Goal: Find specific page/section: Find specific page/section

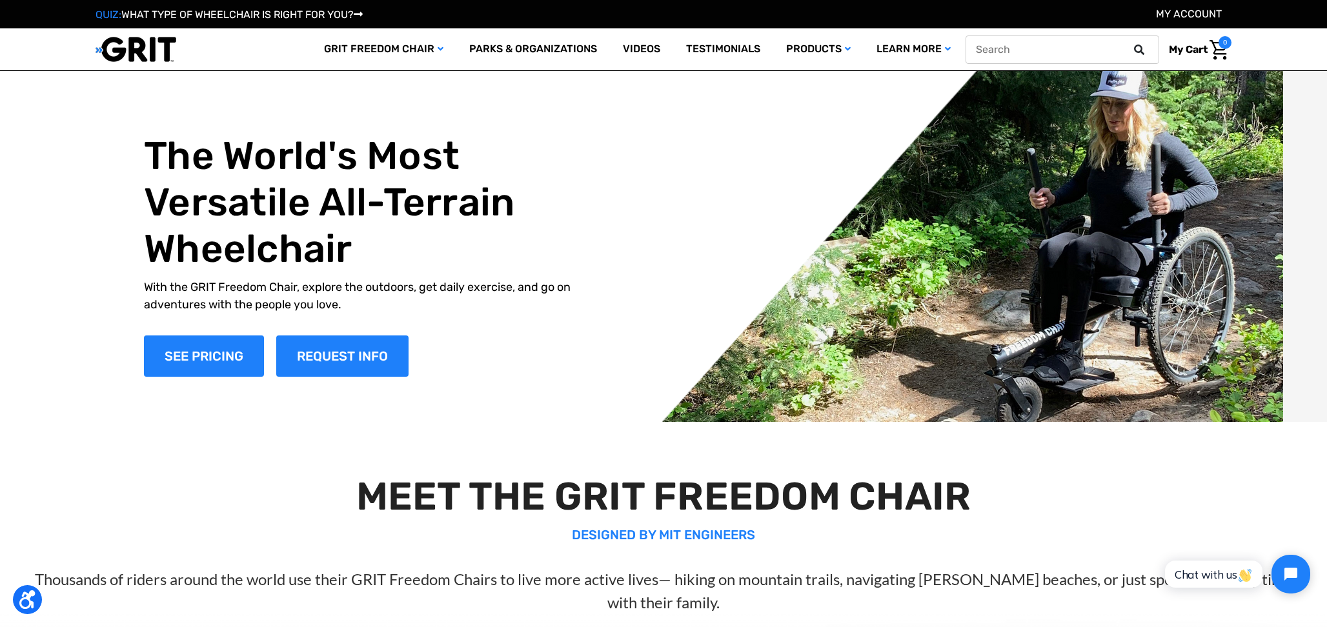
click at [1046, 50] on input "text" at bounding box center [1063, 50] width 194 height 28
paste input "Part - Frame Cups"
type input "Part - Frame Cups"
click at [1130, 44] on button at bounding box center [1143, 50] width 26 height 12
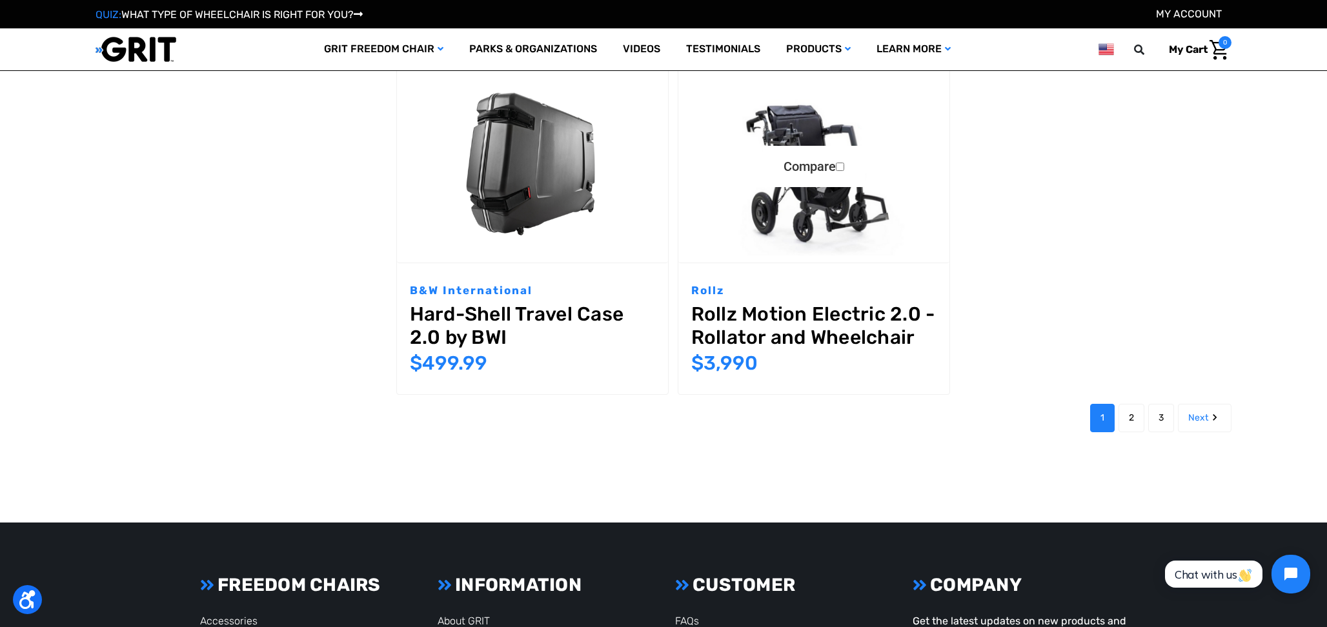
scroll to position [1392, 0]
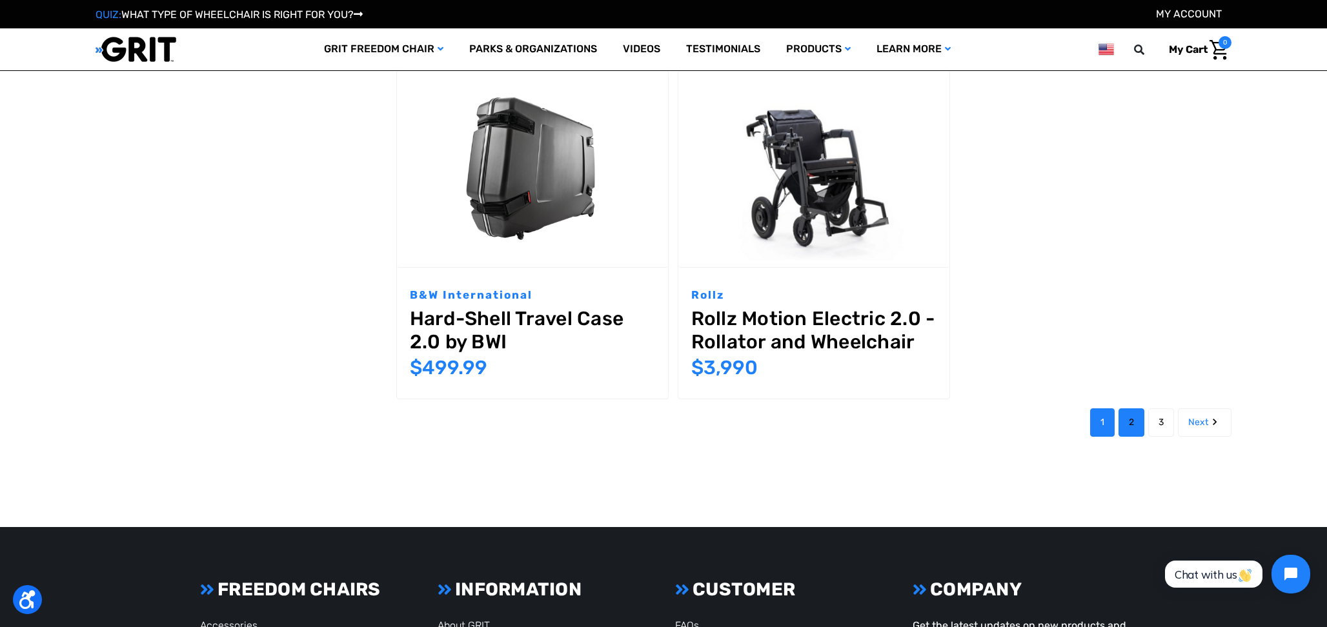
click at [1132, 418] on link "2" at bounding box center [1132, 423] width 26 height 28
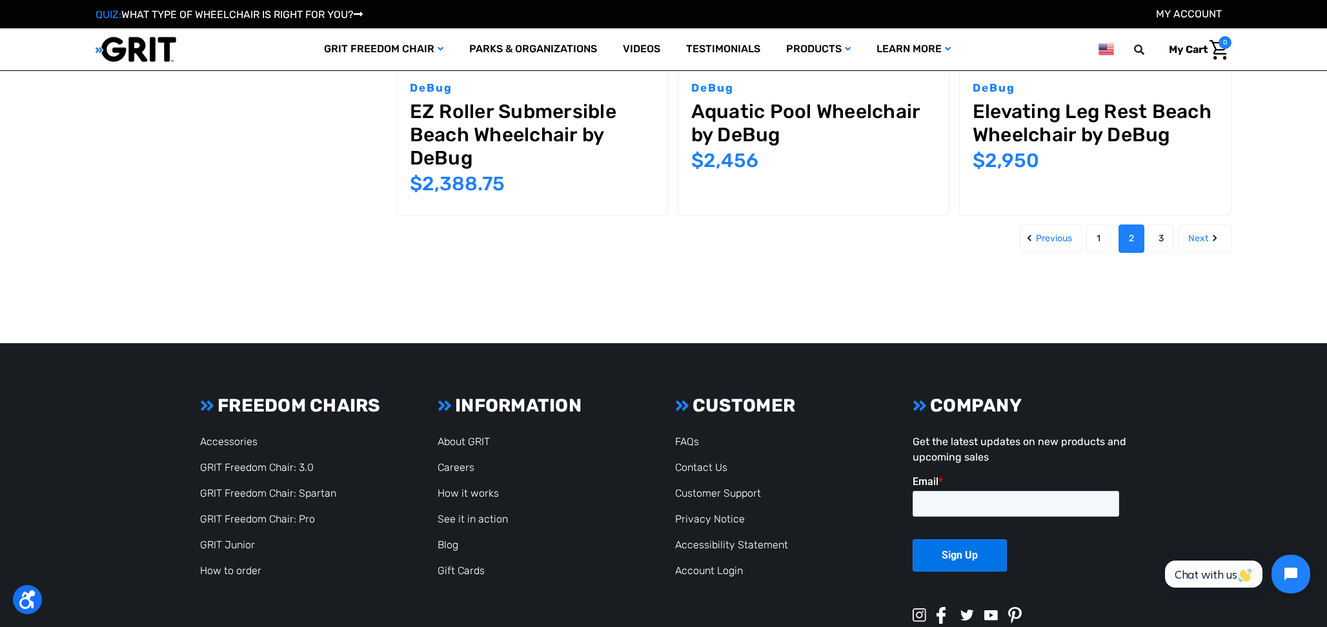
scroll to position [1723, 0]
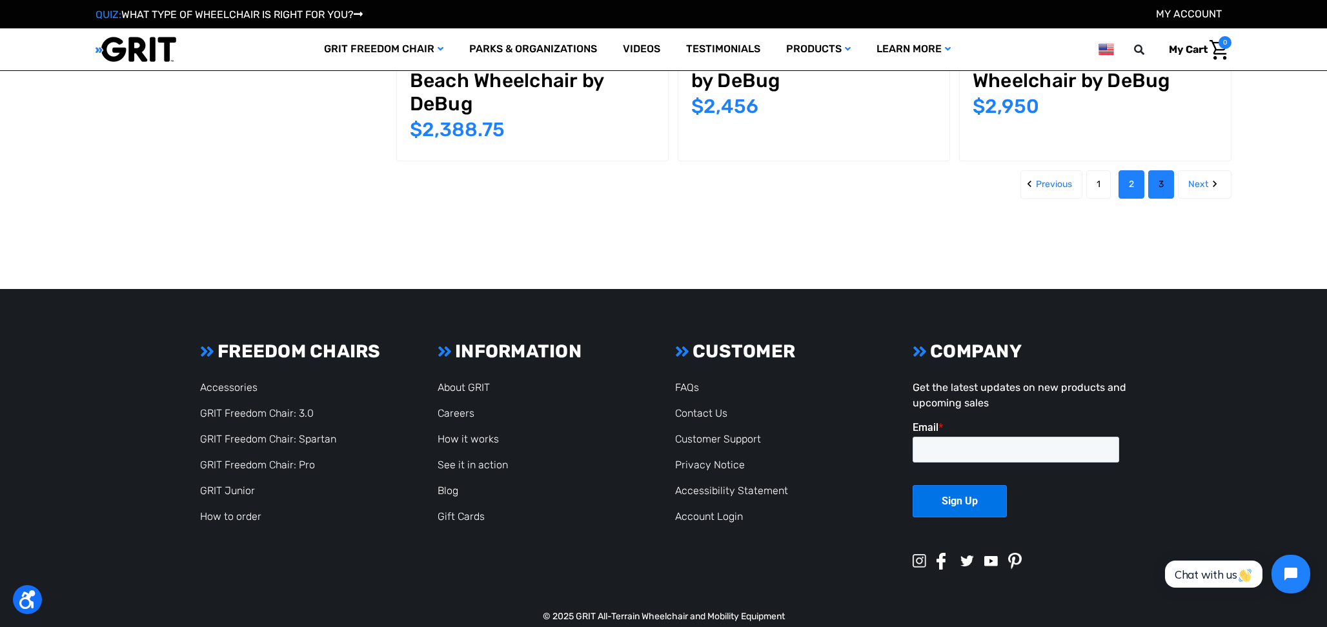
click at [1156, 170] on link "3" at bounding box center [1161, 184] width 26 height 28
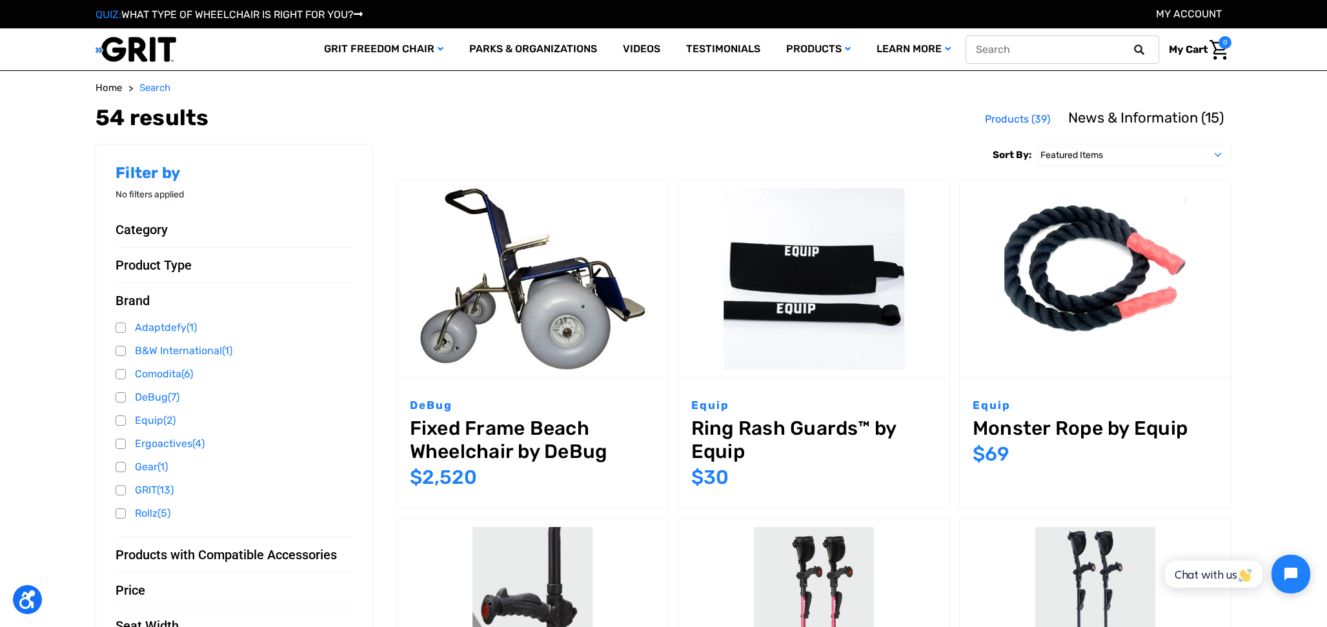
click at [1042, 57] on input "text" at bounding box center [1063, 50] width 194 height 28
paste input "Part - Frame Cups"
type input "Part - Frame Cups"
click at [1130, 44] on button at bounding box center [1143, 50] width 26 height 12
